Goal: Information Seeking & Learning: Find specific fact

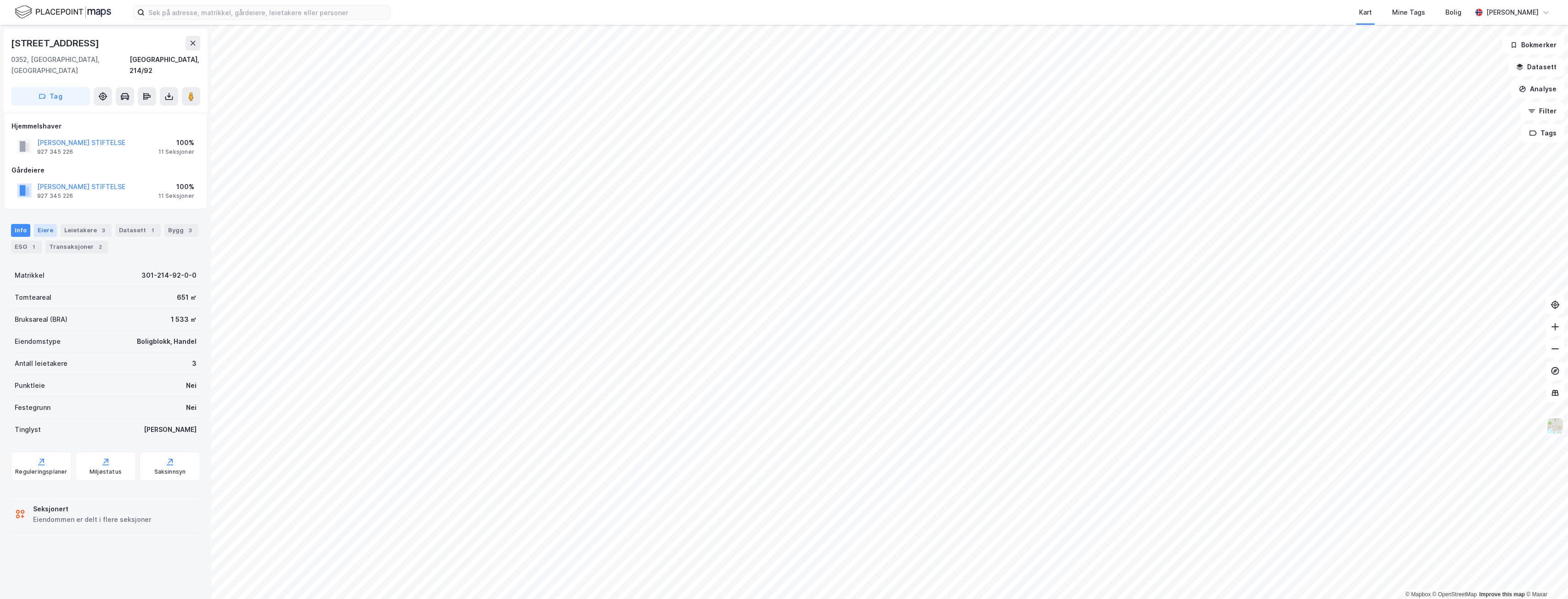
click at [45, 224] on div "Eiere" at bounding box center [45, 231] width 23 height 13
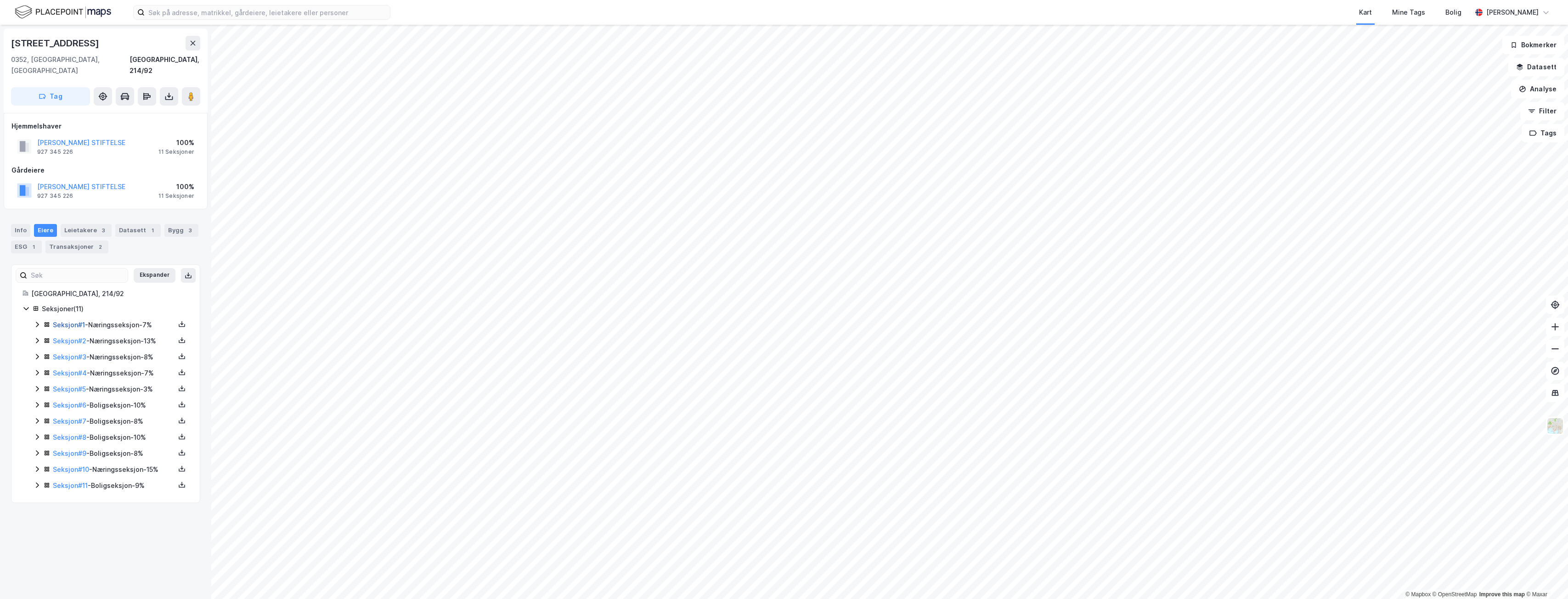
click at [75, 321] on link "Seksjon # 1" at bounding box center [68, 325] width 32 height 8
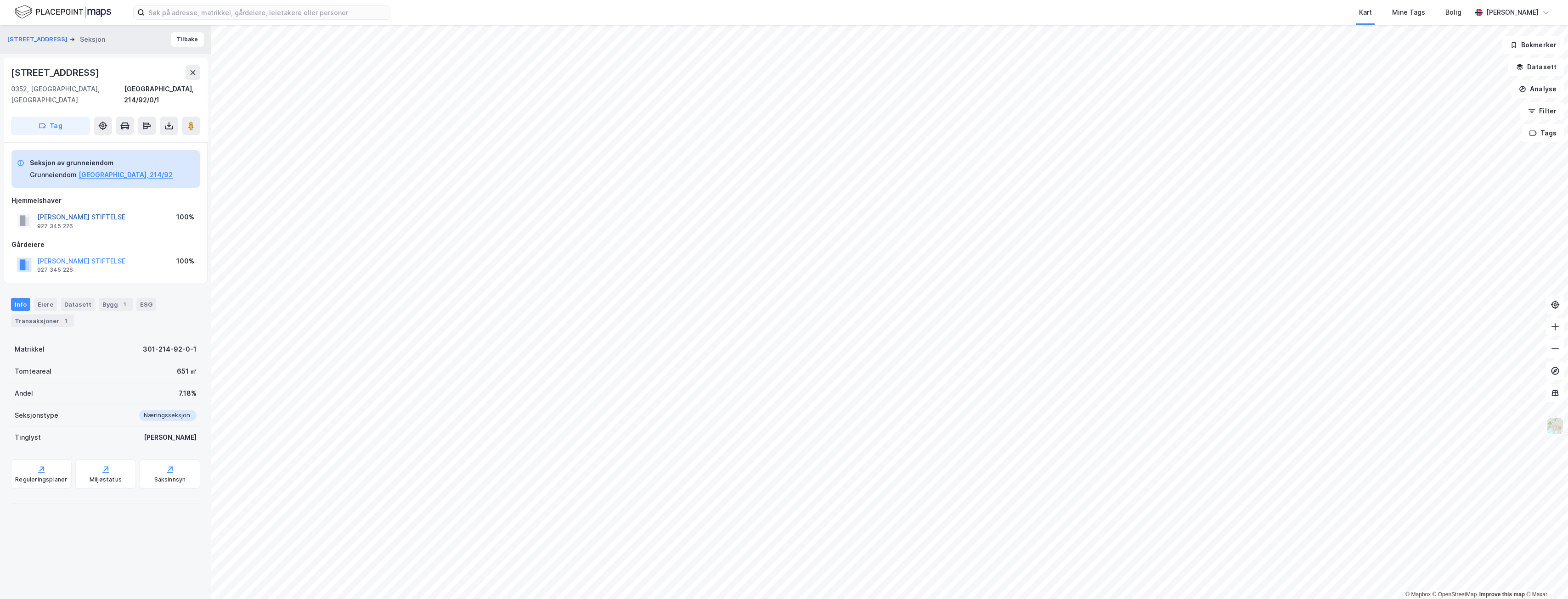
click at [0, 0] on button "[PERSON_NAME] STIFTELSE" at bounding box center [0, 0] width 0 height 0
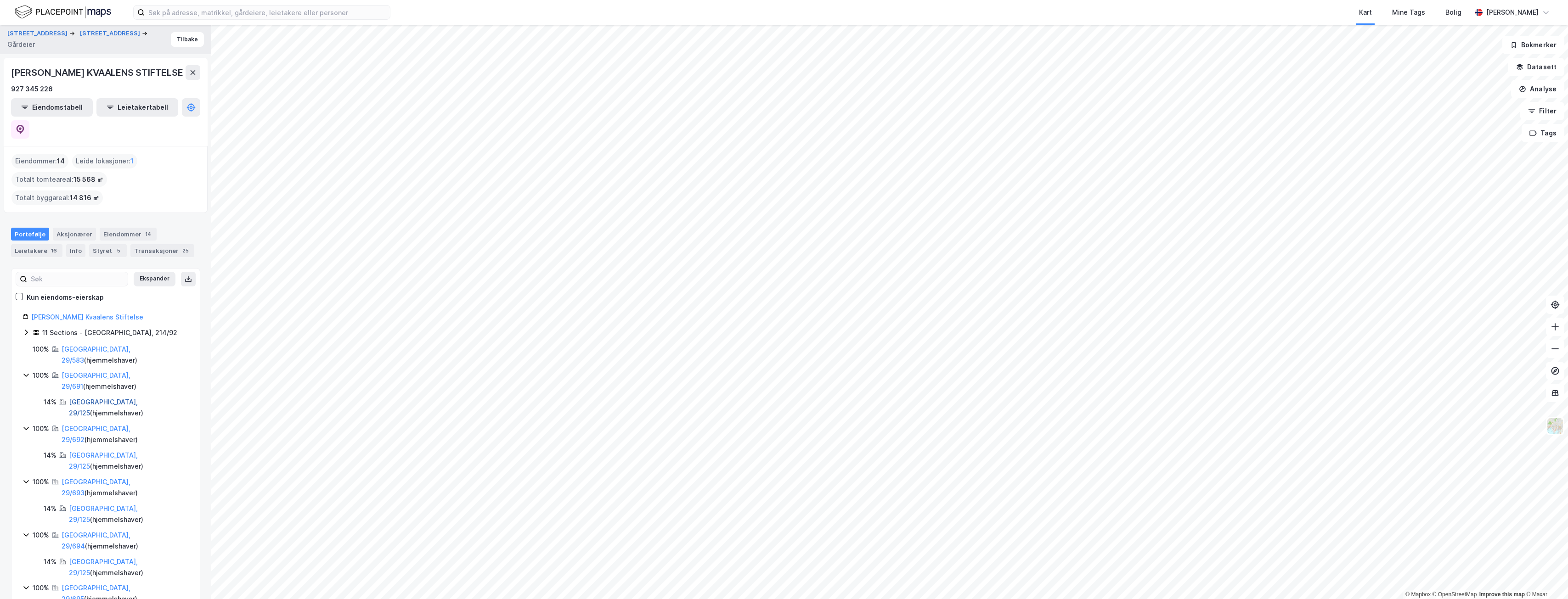
scroll to position [33, 0]
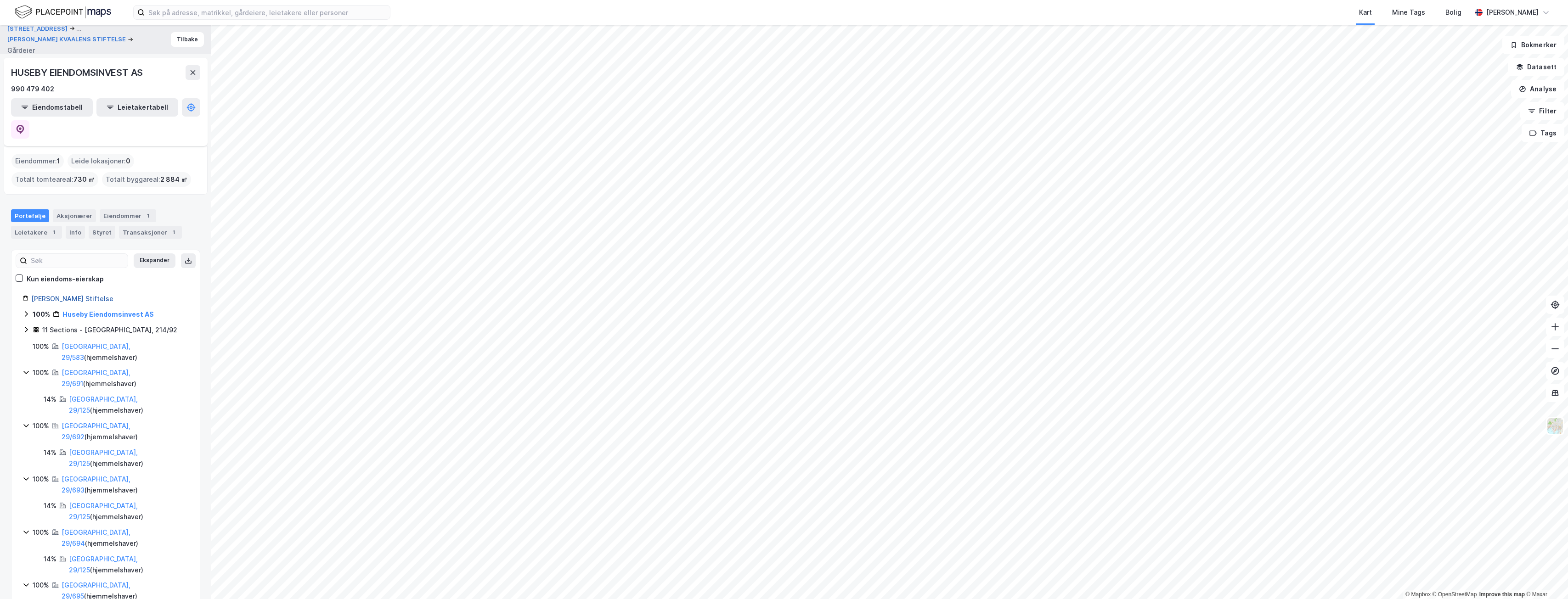
click at [114, 295] on link "[PERSON_NAME] Stiftelse" at bounding box center [72, 299] width 82 height 8
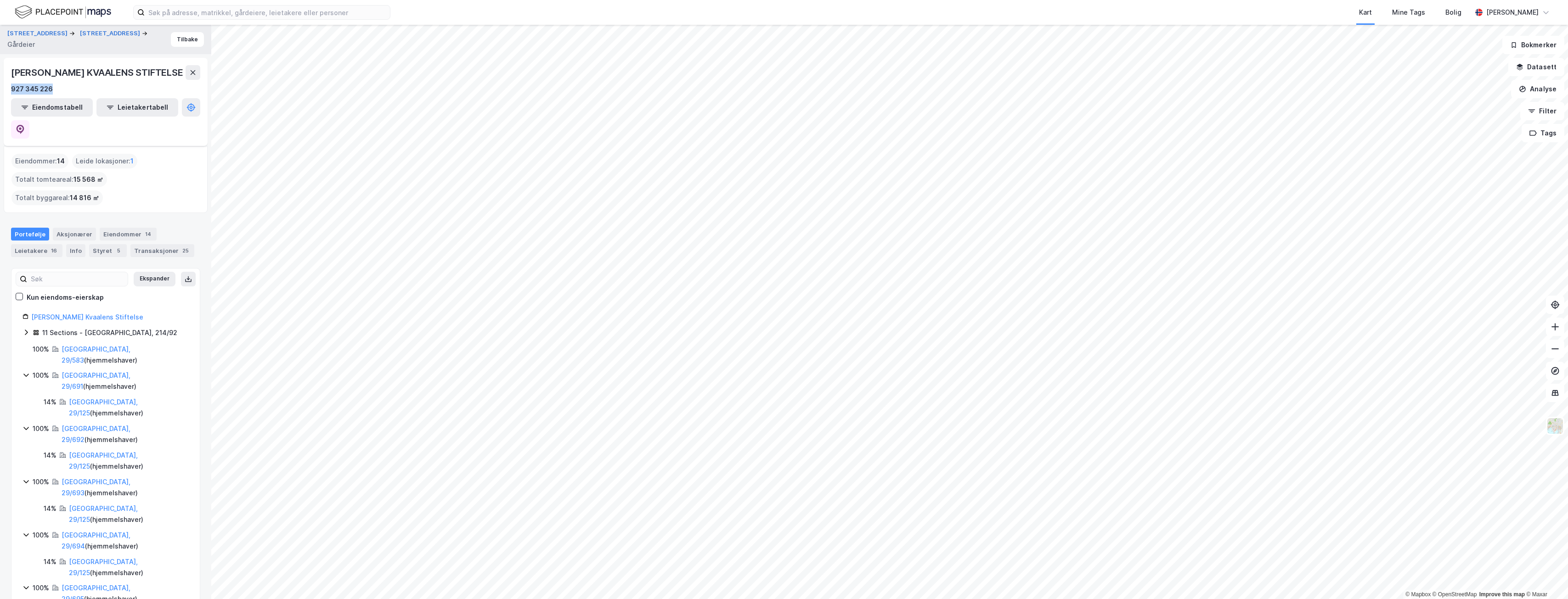
drag, startPoint x: 51, startPoint y: 89, endPoint x: 2, endPoint y: 88, distance: 49.0
click at [2, 88] on div "Hegdehaugsveien 28 Hegdehaugsveien 28 Gårdeier Tilbake [PERSON_NAME] KVAALENS S…" at bounding box center [105, 312] width 211 height 574
